Goal: Communication & Community: Answer question/provide support

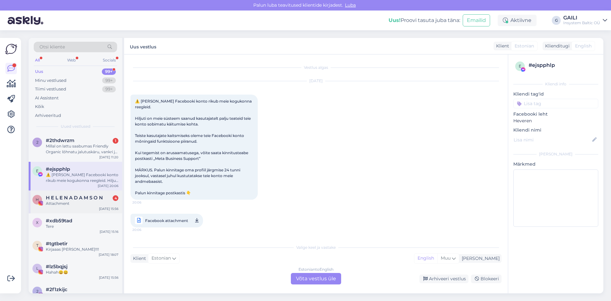
click at [82, 207] on div "H H E L E N A D A M S O N 4 Attachment [DATE] 15:56" at bounding box center [76, 201] width 94 height 23
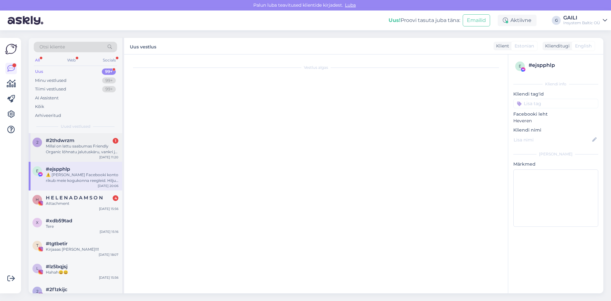
scroll to position [4548, 0]
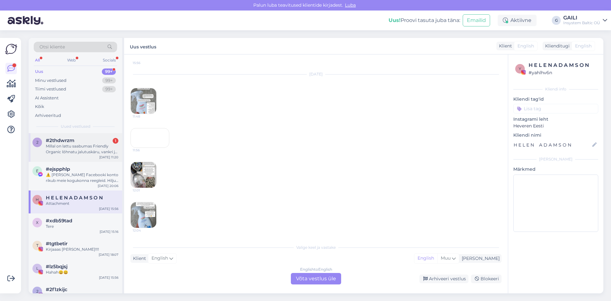
click at [88, 151] on div "Millal on lattu saabumas Friendly Organic lõhnatu jalutuskäru, vankri ja autois…" at bounding box center [82, 148] width 73 height 11
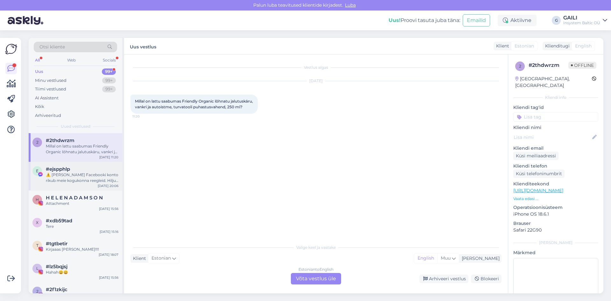
click at [73, 178] on div "⚠️ [PERSON_NAME] Facebooki konto rikub meie kogukonna reegleid. Hiljuti on meie…" at bounding box center [82, 177] width 73 height 11
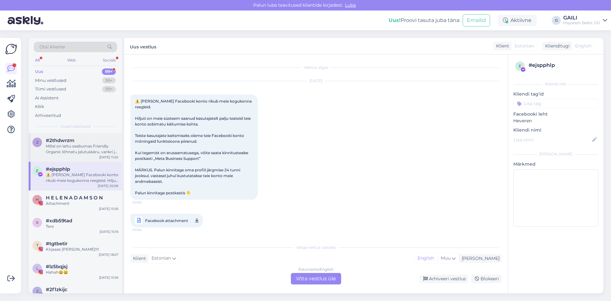
click at [77, 144] on div "Millal on lattu saabumas Friendly Organic lõhnatu jalutuskäru, vankri ja autois…" at bounding box center [82, 148] width 73 height 11
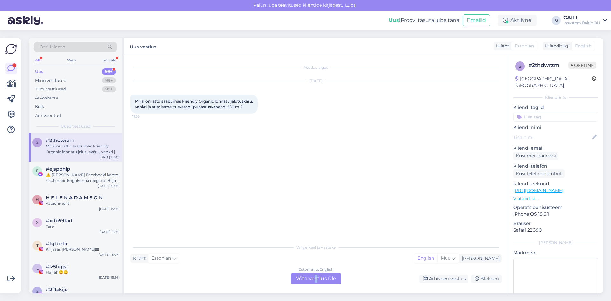
click at [316, 274] on div "Estonian to English Võta vestlus üle" at bounding box center [316, 278] width 50 height 11
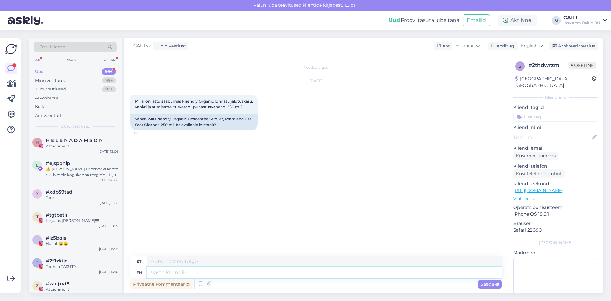
click at [217, 271] on textarea at bounding box center [324, 272] width 355 height 11
type textarea "Tere!"
type textarea "Tere! Friendly"
type textarea "Tere! Sõbralik"
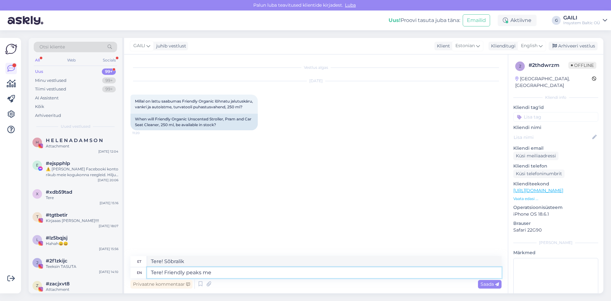
type textarea "Tere! Friendly peaks mei"
type textarea "Tere! Sõbralikud tipud"
type textarea "Tere! Friendly peaks meile"
type textarea "Tere! Sõbralikud tipud meile"
type textarea "Tere! Friendly peaks meile saabuma uu"
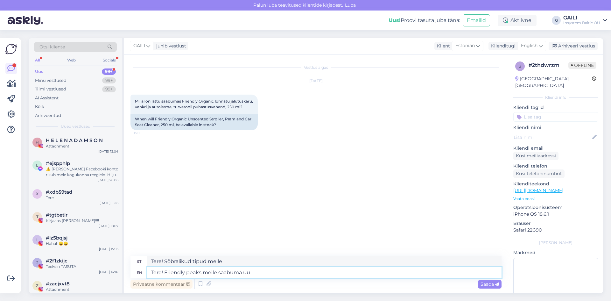
type textarea "Tere! Sõbralikud tipud meile saabuma"
type textarea "Tere! Friendly peaks meile saabuma uuel n"
type textarea "Tere! Friendly peaks meile saabuma uuel"
type textarea "Tere! Friendly peaks meile saabuma uuel nädal"
type textarea "Tere! Friendly peaks meile saabuma uuel nädala"
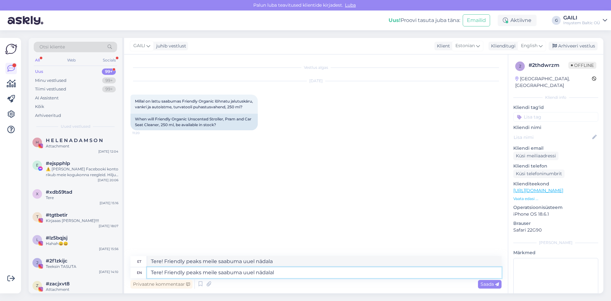
type textarea "Tere! Friendly peaks meile saabuma uuel nädalal"
type textarea "Tere! Sõbralikud tipud meile saabuma uuel nädalal"
type textarea "Tere! Friendly peaks meile saabuma uuel nädalal uuesti la"
type textarea "Tere! Friendly peaks meile saabuma uuel nädalal uuesti"
type textarea "Tere! Friendly peaks meile saabuma uuel nädalal uuesti lattu"
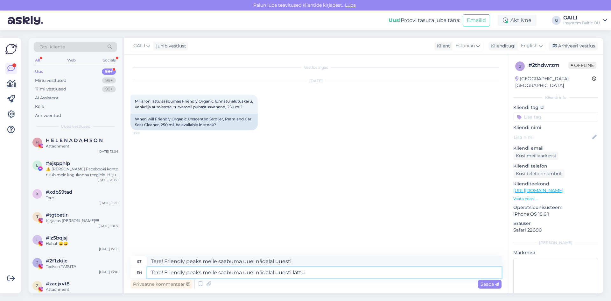
type textarea "Tere! Friendly peaks meile saabuma uuel nädalal uuesti lattu"
type textarea "Tere! Friendly peaks meile saabuma uuel nädalal uuesti lattu :)"
click at [484, 281] on span "Saada" at bounding box center [490, 284] width 18 height 6
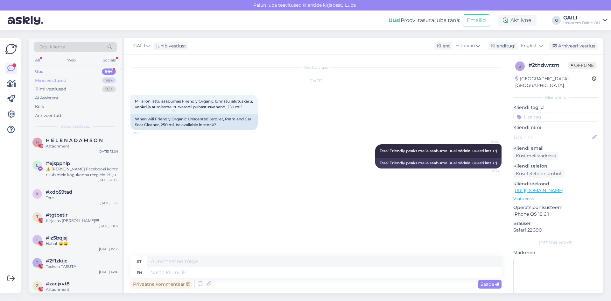
click at [55, 80] on div "Minu vestlused" at bounding box center [51, 80] width 32 height 6
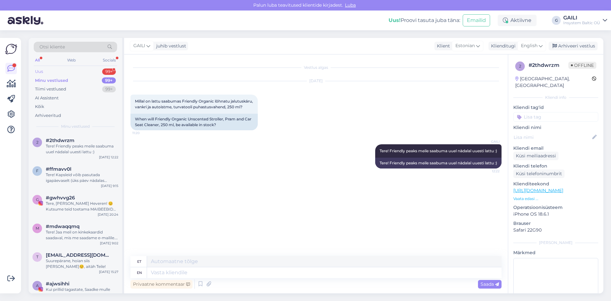
click at [47, 71] on div "Uus 99+" at bounding box center [75, 71] width 83 height 9
